Goal: Task Accomplishment & Management: Use online tool/utility

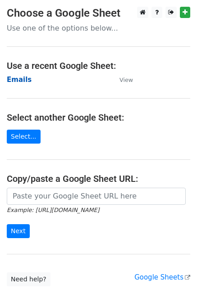
click at [20, 76] on strong "Emails" at bounding box center [19, 80] width 25 height 8
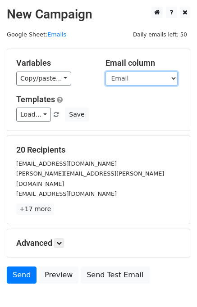
click at [121, 77] on select "First Name Last Name Email" at bounding box center [141, 79] width 72 height 14
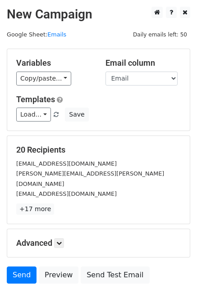
click at [74, 64] on h5 "Variables" at bounding box center [54, 63] width 76 height 10
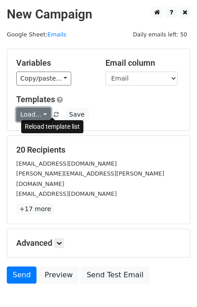
click at [27, 114] on link "Load..." at bounding box center [33, 115] width 35 height 14
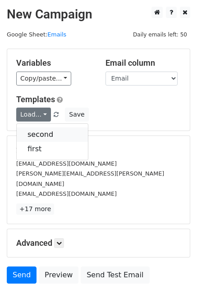
click at [29, 130] on link "second" at bounding box center [52, 134] width 71 height 14
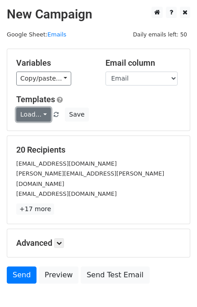
click at [38, 113] on link "Load..." at bounding box center [33, 115] width 35 height 14
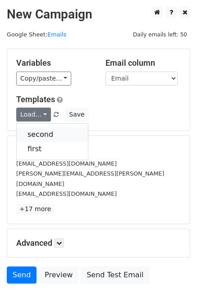
click at [48, 132] on link "second" at bounding box center [52, 134] width 71 height 14
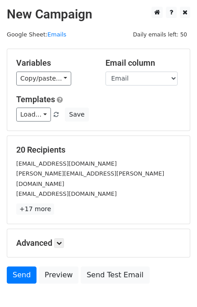
scroll to position [41, 0]
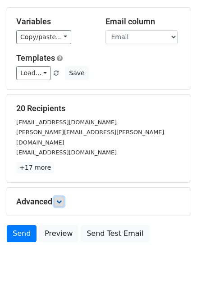
click at [62, 199] on icon at bounding box center [58, 201] width 5 height 5
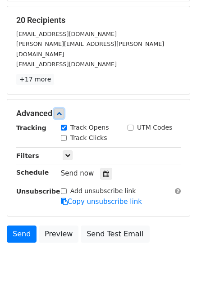
scroll to position [0, 0]
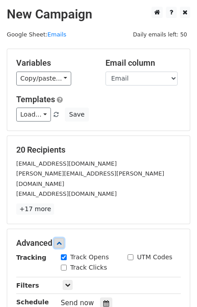
click at [59, 241] on icon at bounding box center [58, 243] width 5 height 5
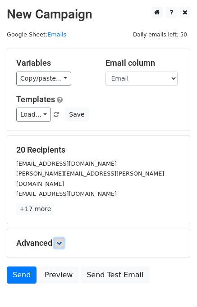
scroll to position [41, 0]
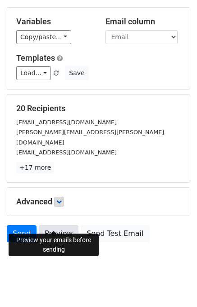
click at [50, 225] on link "Preview" at bounding box center [59, 233] width 40 height 17
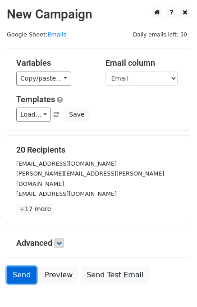
click at [22, 267] on link "Send" at bounding box center [22, 275] width 30 height 17
